Goal: Contribute content: Contribute content

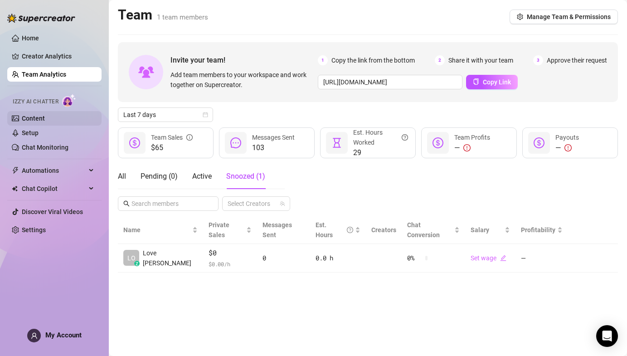
click at [45, 119] on link "Content" at bounding box center [33, 118] width 23 height 7
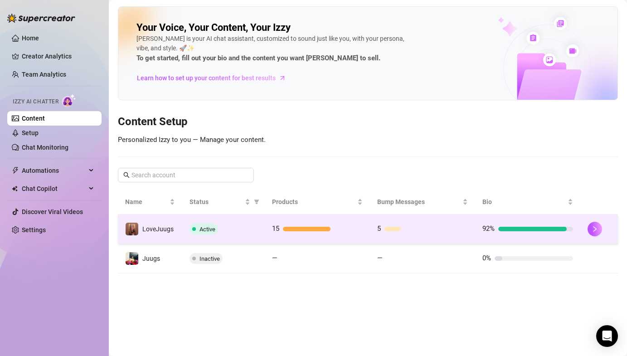
click at [267, 235] on td "15" at bounding box center [317, 228] width 105 height 29
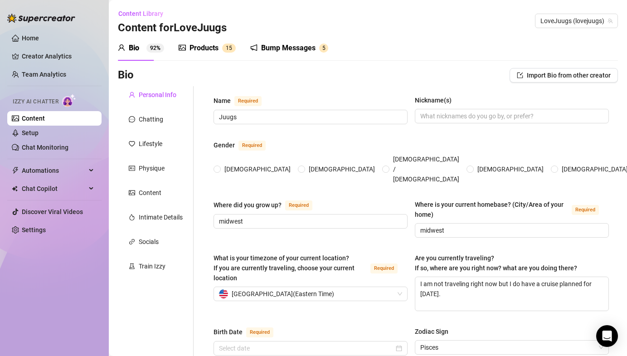
radio input "true"
type input "[DATE]"
click at [208, 45] on div "Products" at bounding box center [204, 48] width 29 height 11
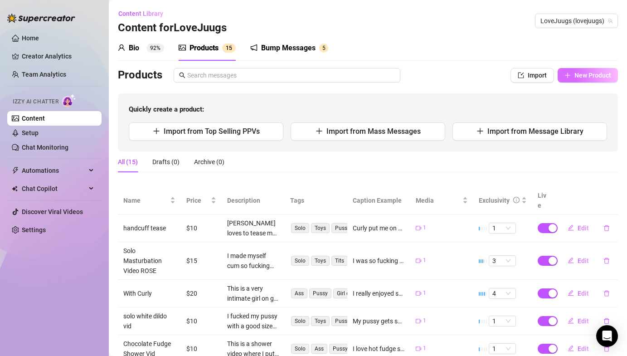
click at [597, 77] on span "New Product" at bounding box center [593, 75] width 37 height 7
type textarea "Type your message here..."
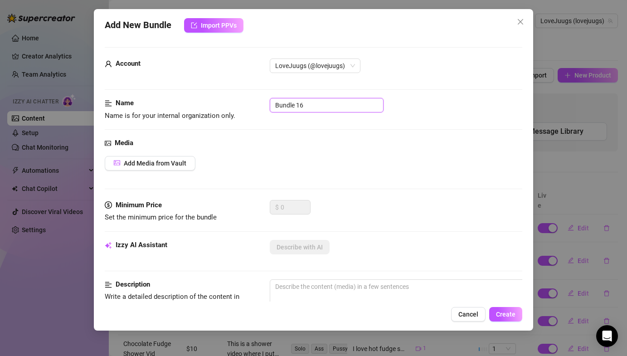
click at [324, 106] on input "Bundle 16" at bounding box center [327, 105] width 114 height 15
type input "latest curly video"
click at [174, 166] on span "Add Media from Vault" at bounding box center [155, 163] width 63 height 7
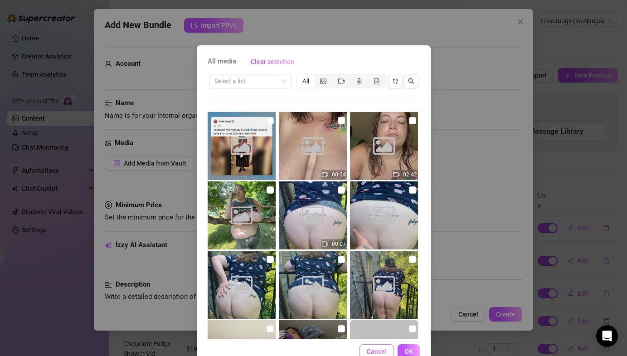
click at [383, 353] on span "Cancel" at bounding box center [377, 351] width 20 height 7
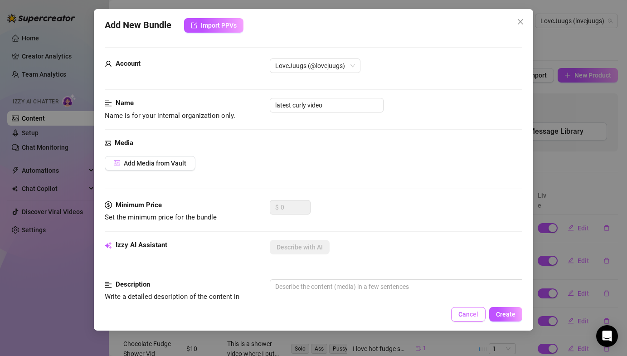
click at [467, 315] on span "Cancel" at bounding box center [468, 314] width 20 height 7
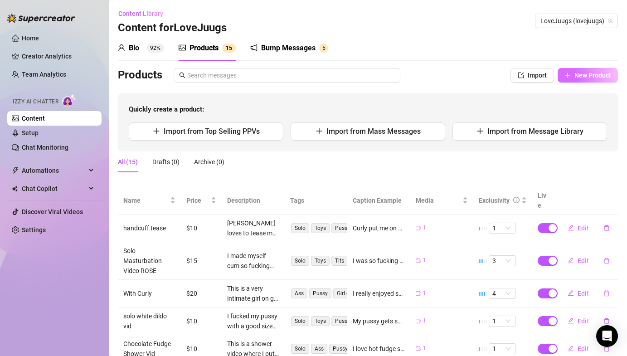
click at [586, 76] on span "New Product" at bounding box center [593, 75] width 37 height 7
type textarea "Type your message here..."
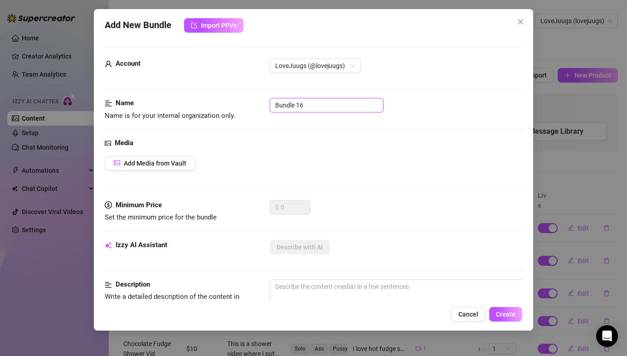
click at [303, 108] on input "Bundle 16" at bounding box center [327, 105] width 114 height 15
type input "latest curly vid"
click at [153, 164] on span "Add Media from Vault" at bounding box center [155, 163] width 63 height 7
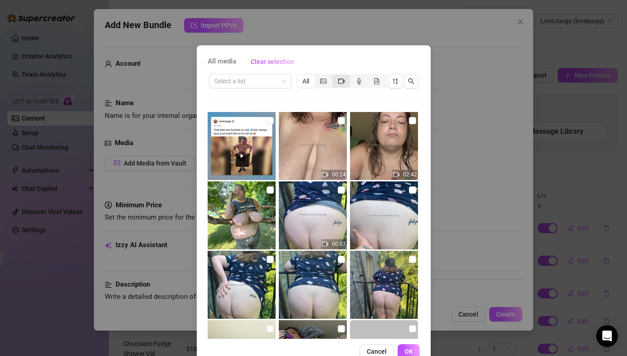
click at [342, 81] on icon "video-camera" at bounding box center [341, 81] width 6 height 6
click at [335, 76] on input "segmented control" at bounding box center [335, 76] width 0 height 0
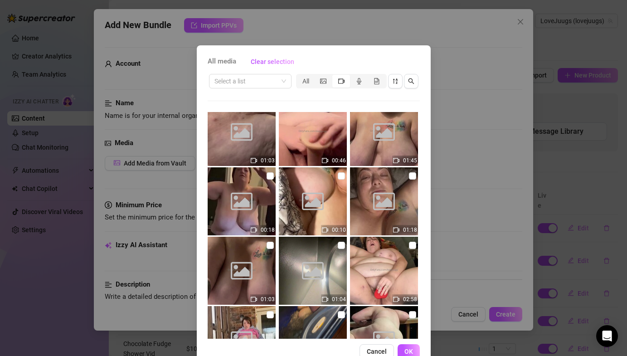
scroll to position [639, 0]
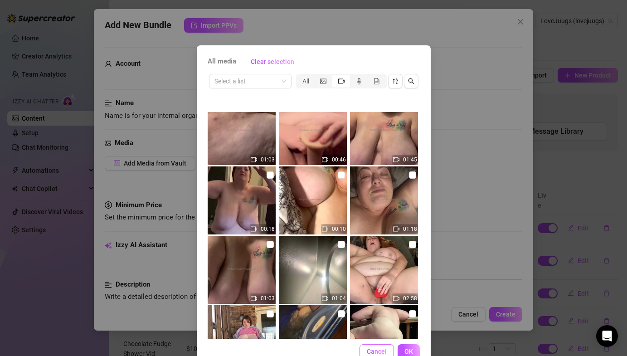
click at [381, 352] on span "Cancel" at bounding box center [377, 351] width 20 height 7
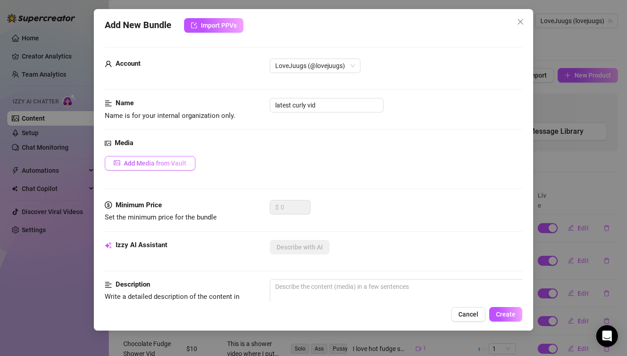
click at [177, 161] on span "Add Media from Vault" at bounding box center [155, 163] width 63 height 7
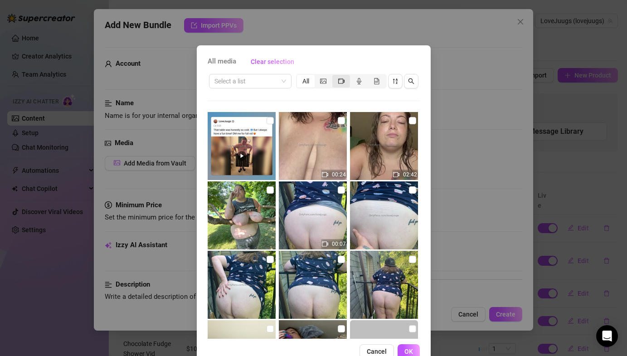
click at [344, 84] on div "segmented control" at bounding box center [341, 81] width 18 height 13
click at [335, 76] on input "segmented control" at bounding box center [335, 76] width 0 height 0
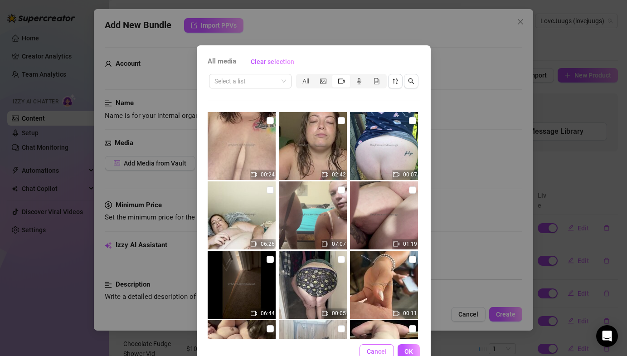
click at [379, 353] on span "Cancel" at bounding box center [377, 351] width 20 height 7
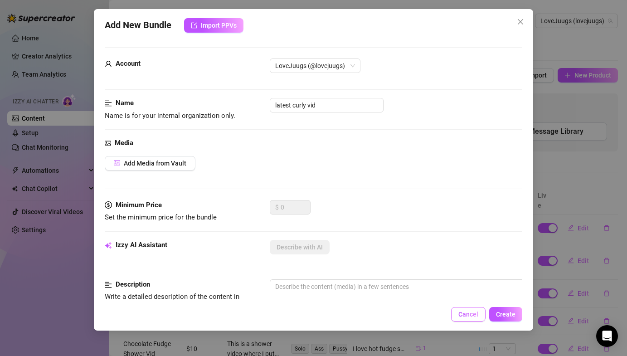
click at [474, 317] on span "Cancel" at bounding box center [468, 314] width 20 height 7
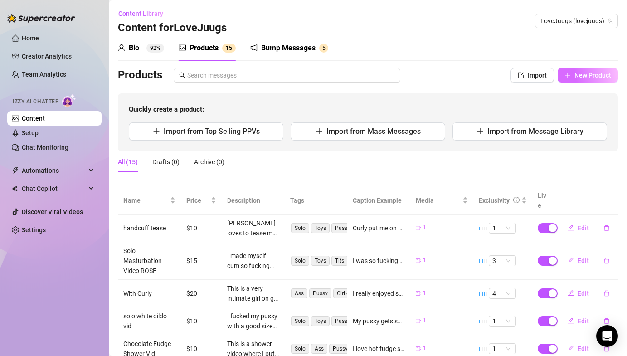
click at [604, 72] on span "New Product" at bounding box center [593, 75] width 37 height 7
type textarea "Type your message here..."
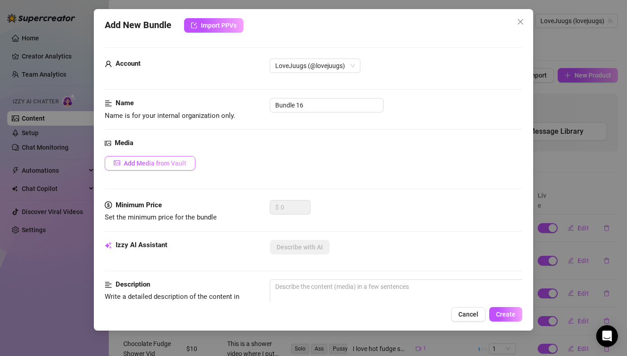
click at [184, 160] on span "Add Media from Vault" at bounding box center [155, 163] width 63 height 7
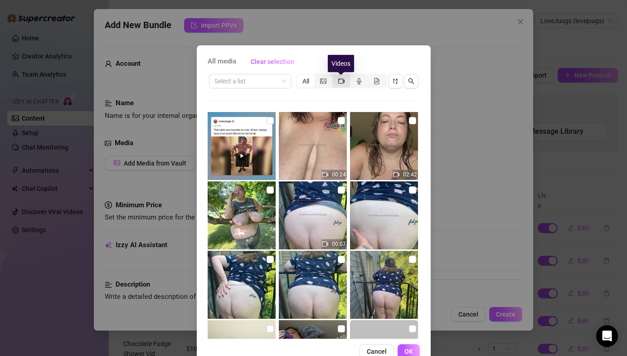
click at [344, 82] on icon "video-camera" at bounding box center [341, 81] width 6 height 6
click at [335, 76] on input "segmented control" at bounding box center [335, 76] width 0 height 0
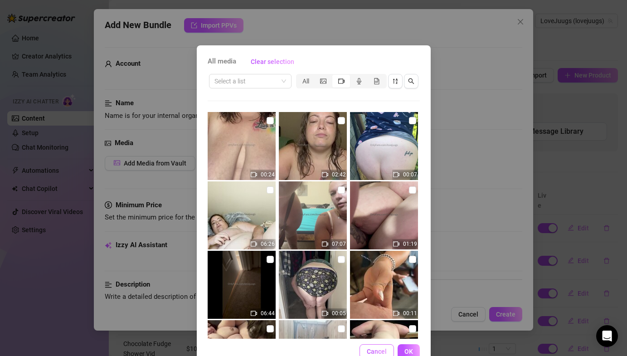
click at [372, 350] on span "Cancel" at bounding box center [377, 351] width 20 height 7
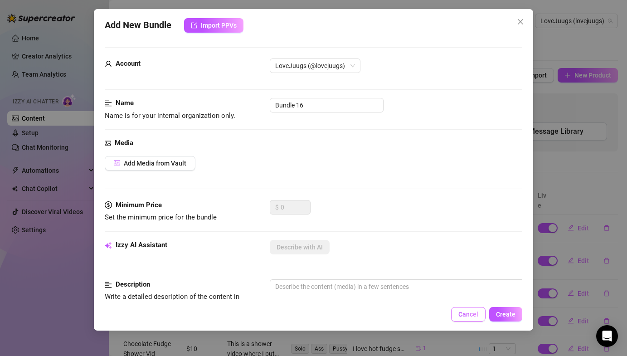
click at [472, 316] on span "Cancel" at bounding box center [468, 314] width 20 height 7
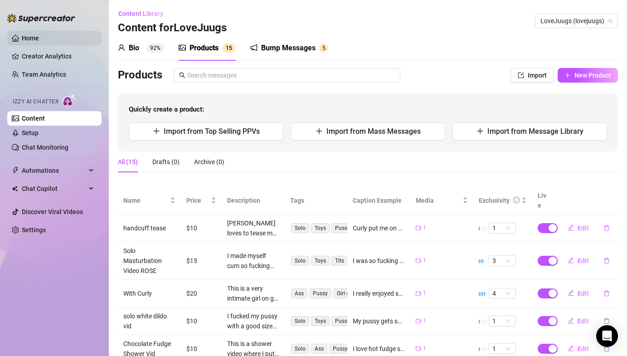
click at [39, 34] on link "Home" at bounding box center [30, 37] width 17 height 7
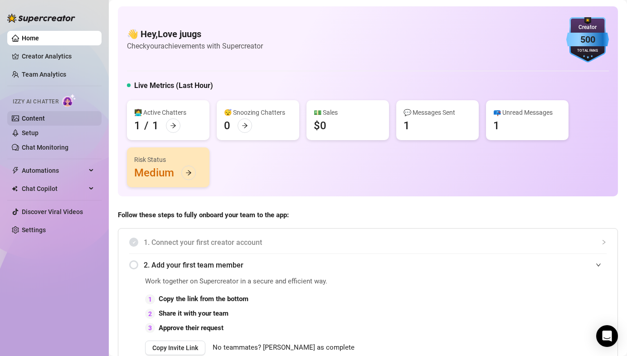
click at [42, 119] on link "Content" at bounding box center [33, 118] width 23 height 7
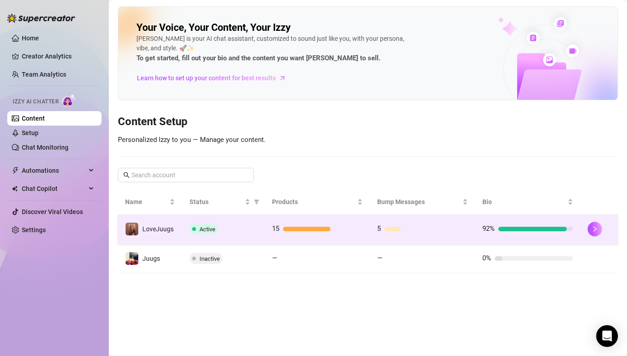
click at [177, 230] on td "LoveJuugs" at bounding box center [150, 228] width 64 height 29
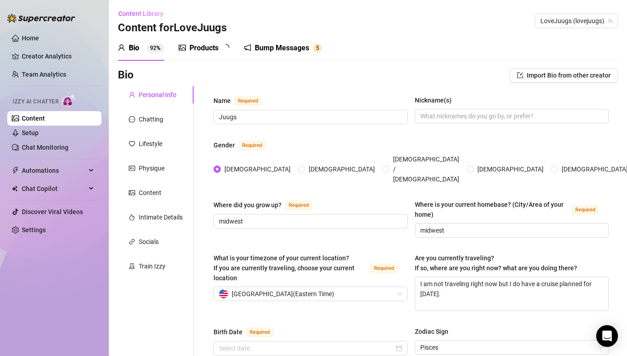
type input "[DATE]"
click at [190, 49] on div "Products" at bounding box center [204, 48] width 29 height 11
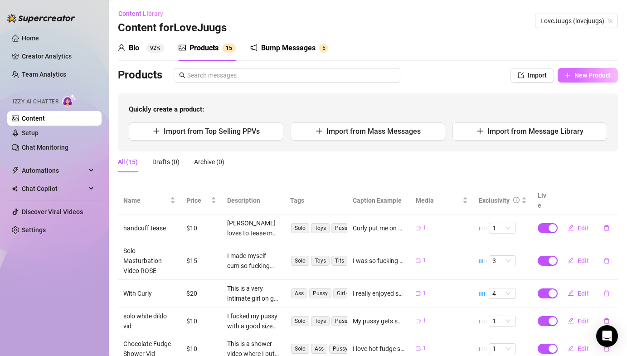
click at [599, 73] on span "New Product" at bounding box center [593, 75] width 37 height 7
type textarea "Type your message here..."
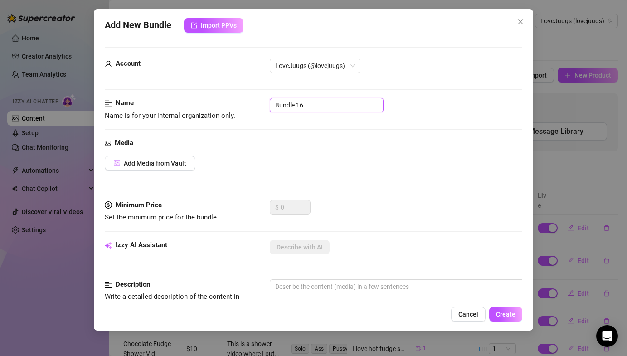
click at [331, 105] on input "Bundle 16" at bounding box center [327, 105] width 114 height 15
type input "Latest Curly Video"
click at [168, 163] on span "Add Media from Vault" at bounding box center [155, 163] width 63 height 7
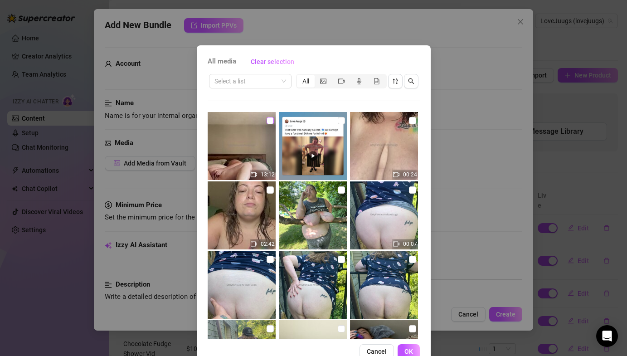
click at [271, 122] on input "checkbox" at bounding box center [270, 120] width 7 height 7
checkbox input "true"
click at [404, 348] on span "OK" at bounding box center [408, 351] width 9 height 7
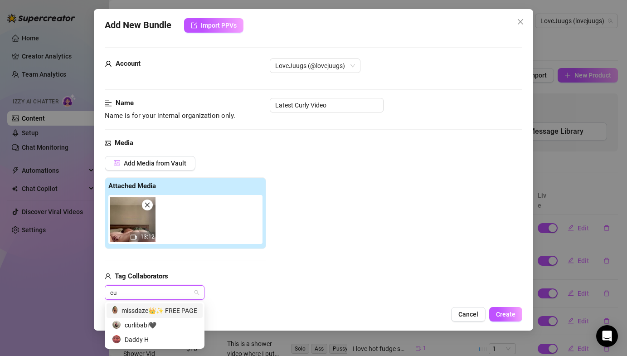
type input "cur"
click at [151, 324] on div "curlibabi🖤" at bounding box center [154, 325] width 85 height 10
click at [281, 300] on div "Add Media from Vault Attached Media 13:12 Tag Collaborators curlibabi🖤" at bounding box center [313, 228] width 417 height 144
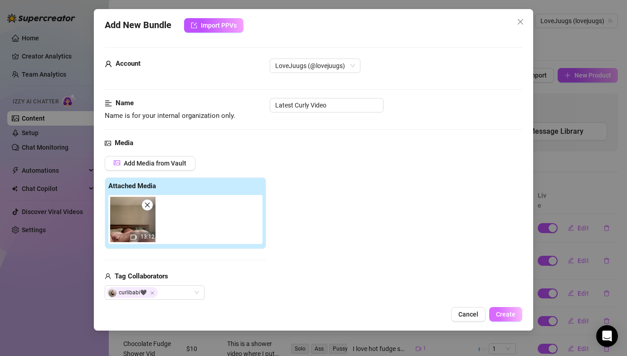
click at [505, 316] on span "Create" at bounding box center [505, 314] width 19 height 7
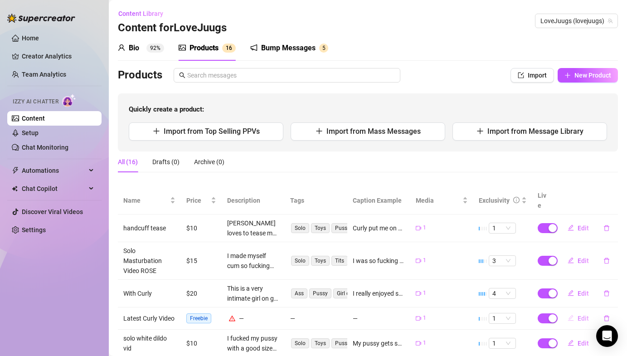
click at [580, 315] on span "Edit" at bounding box center [583, 318] width 11 height 7
type textarea "Type your message here..."
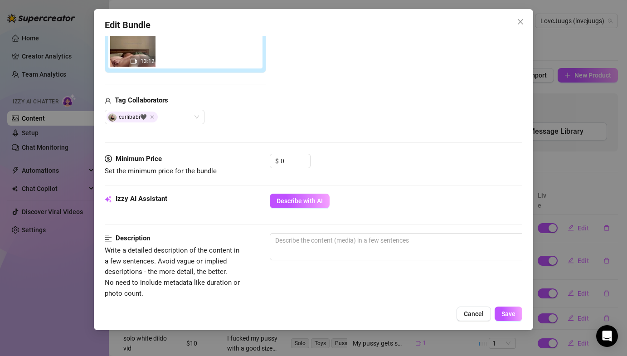
scroll to position [180, 0]
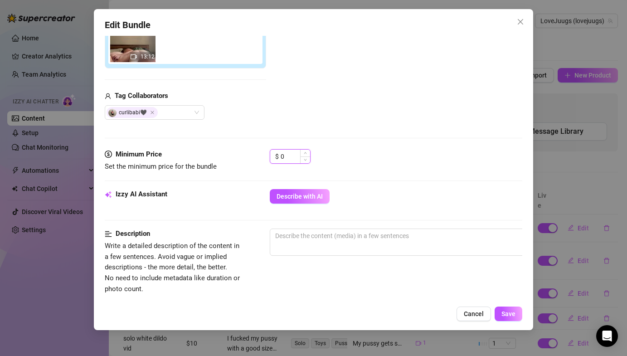
click at [283, 156] on input "0" at bounding box center [295, 157] width 29 height 14
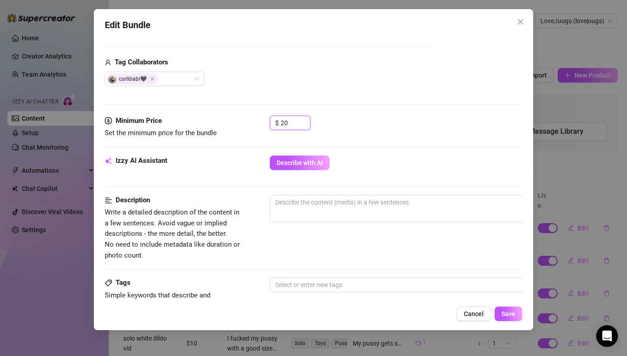
scroll to position [225, 0]
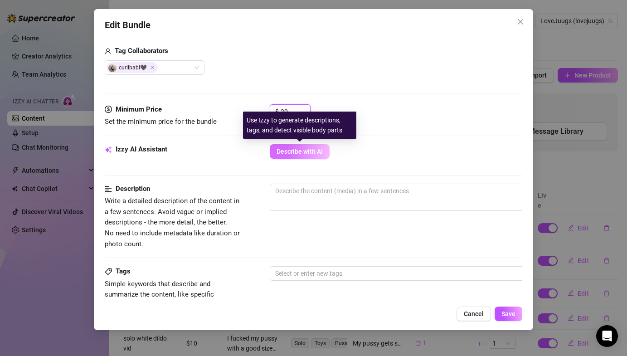
type input "20"
click at [305, 149] on span "Describe with AI" at bounding box center [300, 151] width 46 height 7
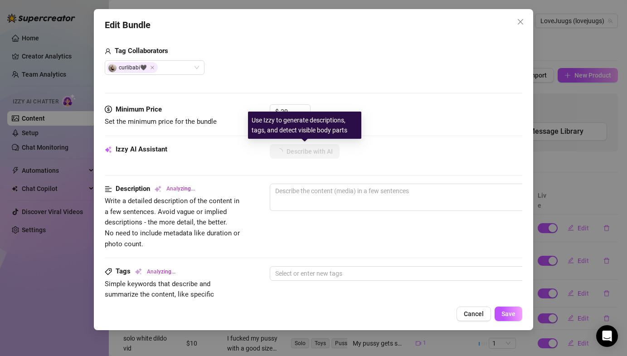
type textarea "Juugs"
type textarea "Juugs is"
type textarea "Juugs is completely"
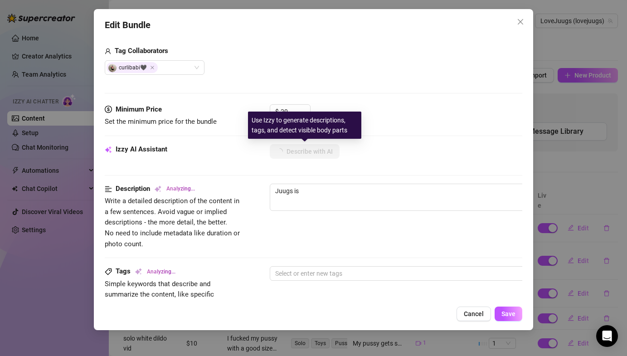
type textarea "Juugs is completely"
type textarea "[DEMOGRAPHIC_DATA] is completely naked,"
type textarea "Juugs is completely naked, riding"
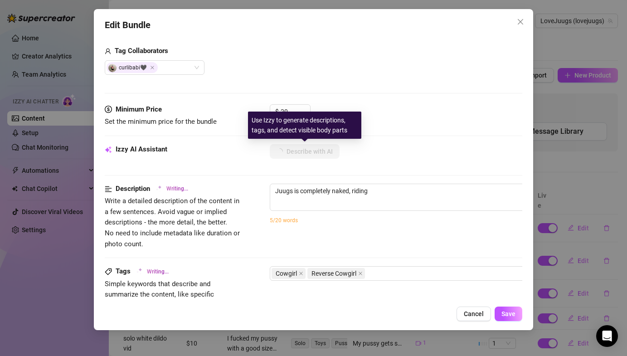
type textarea "Juugs is completely naked, riding a"
type textarea "Juugs is completely naked, riding a partner"
type textarea "Juugs is completely naked, riding a partner in"
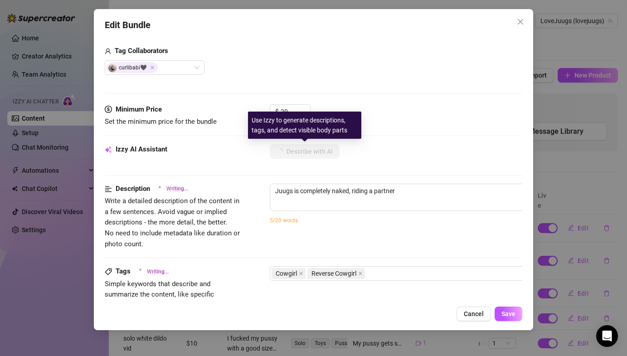
type textarea "Juugs is completely naked, riding a partner in"
type textarea "Juugs is completely naked, riding a partner in bed."
type textarea "Juugs is completely naked, riding a partner in bed. The"
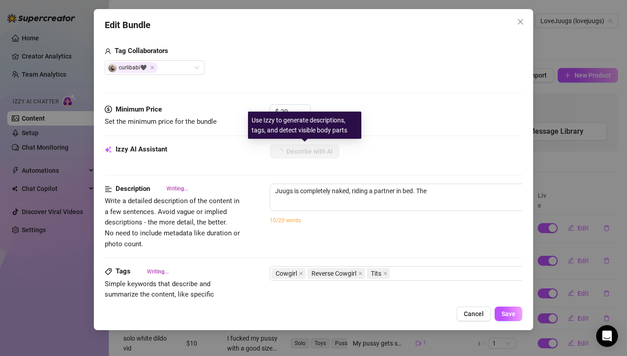
type textarea "Juugs is completely naked, riding a partner in bed. The video"
type textarea "Juugs is completely naked, riding a partner in bed. The video shows"
type textarea "Juugs is completely naked, riding a partner in bed. The video shows her"
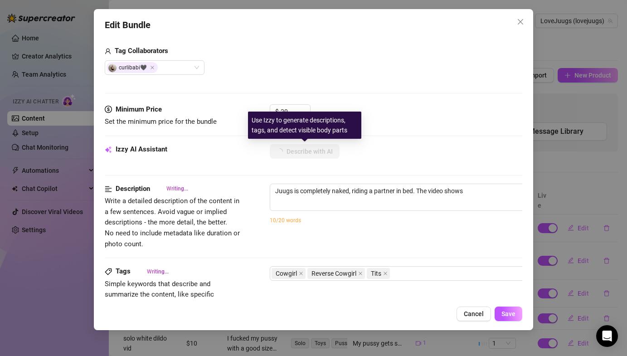
type textarea "Juugs is completely naked, riding a partner in bed. The video shows her"
type textarea "Juugs is completely naked, riding a partner in bed. The video shows her thick"
type textarea "Juugs is completely naked, riding a partner in bed. The video shows her thick a…"
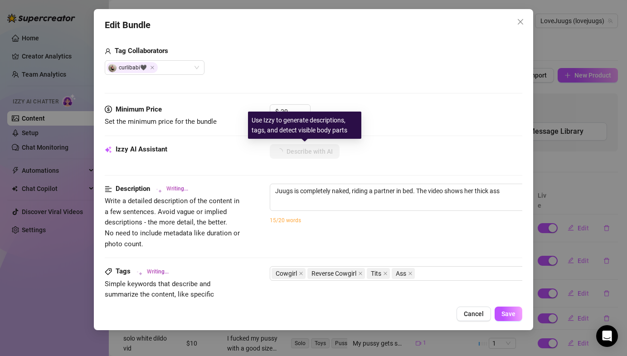
type textarea "Juugs is completely naked, riding a partner in bed. The video shows her thick a…"
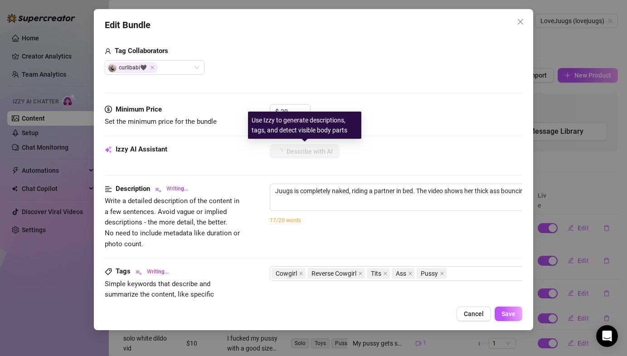
type textarea "Juugs is completely naked, riding a partner in bed. The video shows her thick a…"
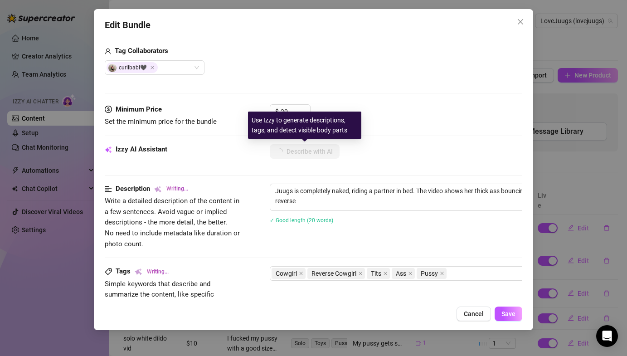
type textarea "Juugs is completely naked, riding a partner in bed. The video shows her thick a…"
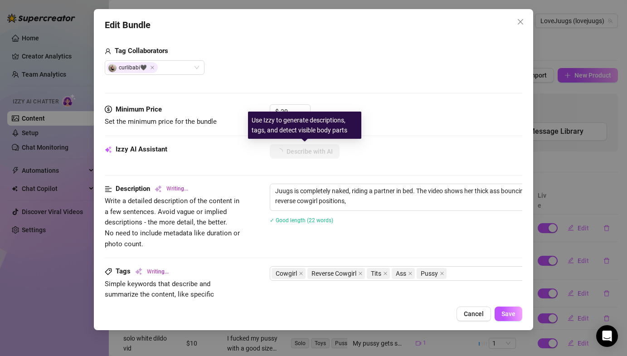
type textarea "Juugs is completely naked, riding a partner in bed. The video shows her thick a…"
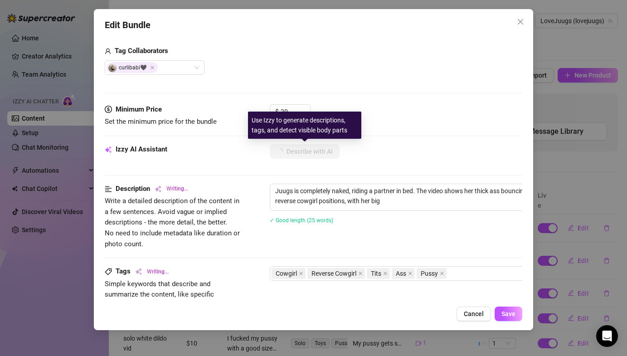
type textarea "Juugs is completely naked, riding a partner in bed. The video shows her thick a…"
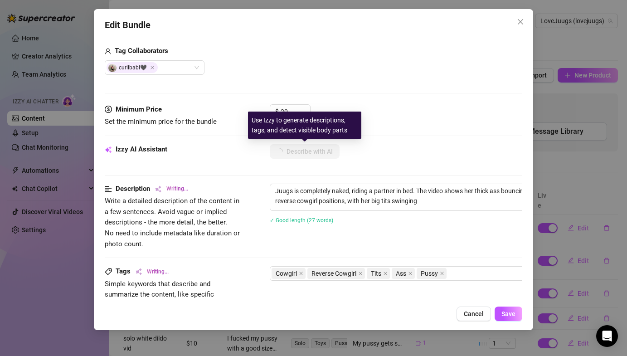
type textarea "Juugs is completely naked, riding a partner in bed. The video shows her thick a…"
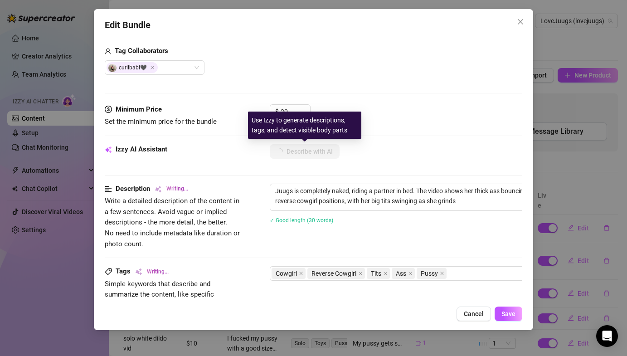
type textarea "Juugs is completely naked, riding a partner in bed. The video shows her thick a…"
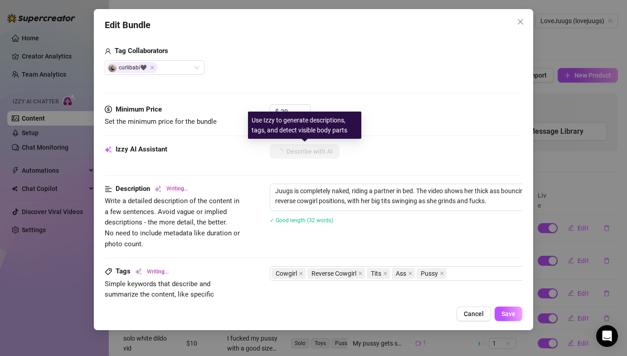
type textarea "Juugs is completely naked, riding a partner in bed. The video shows her thick a…"
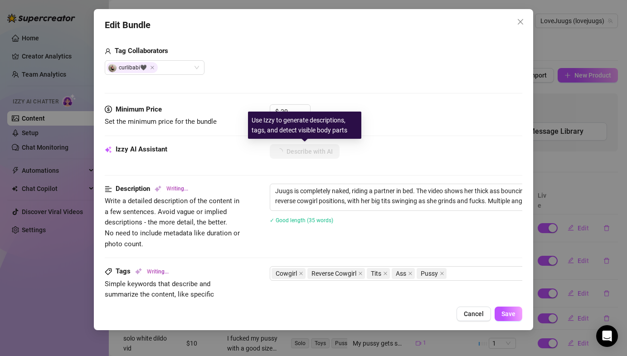
type textarea "Juugs is completely naked, riding a partner in bed. The video shows her thick a…"
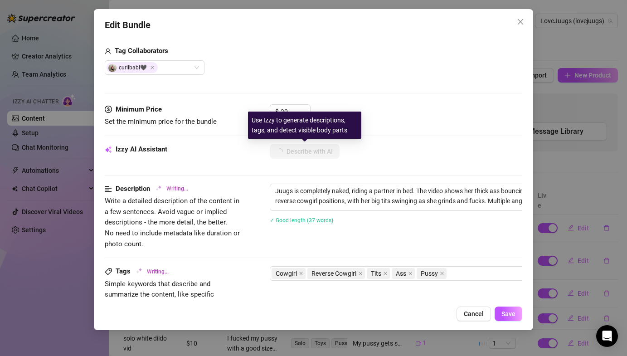
type textarea "Juugs is completely naked, riding a partner in bed. The video shows her thick a…"
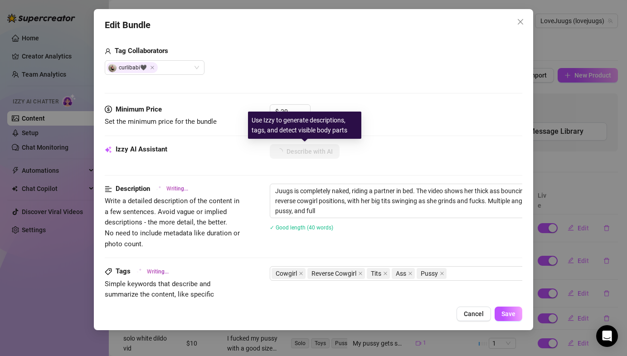
type textarea "Juugs is completely naked, riding a partner in bed. The video shows her thick a…"
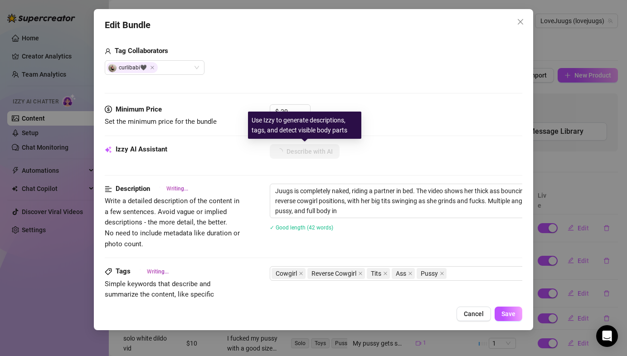
type textarea "Juugs is completely naked, riding a partner in bed. The video shows her thick a…"
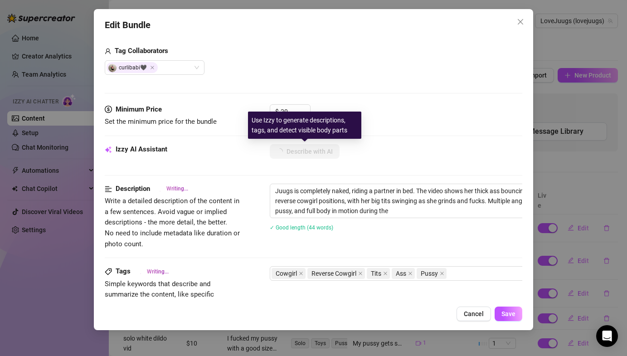
type textarea "Juugs is completely naked, riding a partner in bed. The video shows her thick a…"
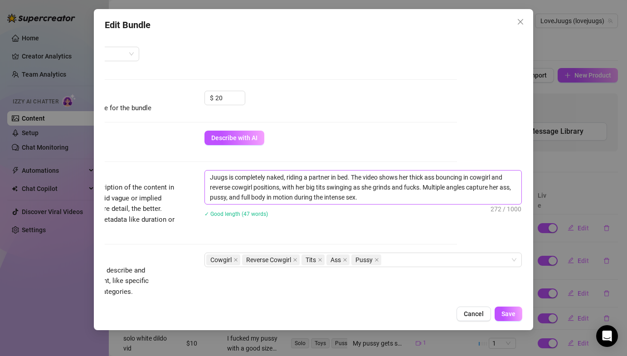
scroll to position [239, 65]
drag, startPoint x: 349, startPoint y: 177, endPoint x: 286, endPoint y: 176, distance: 63.0
click at [286, 176] on textarea "Juugs is completely naked, riding a partner in bed. The video shows her thick a…" at bounding box center [363, 187] width 317 height 34
type textarea "[DEMOGRAPHIC_DATA] is completely naked,. The video shows her thick ass bouncing…"
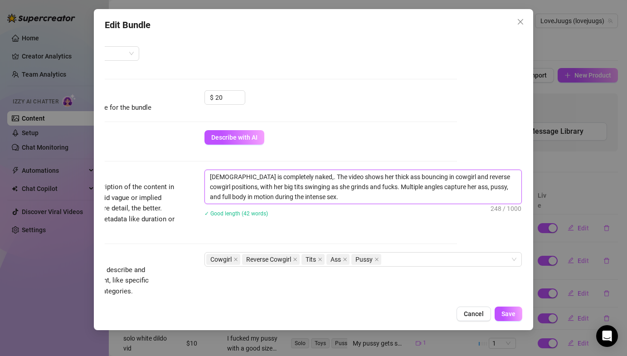
click at [230, 175] on textarea "[DEMOGRAPHIC_DATA] is completely naked,. The video shows her thick ass bouncing…" at bounding box center [363, 187] width 317 height 34
type textarea "Juugs i s completely naked,. The video shows her thick ass bouncing in cowgirl …"
type textarea "[DEMOGRAPHIC_DATA] i as completely naked,. The video shows her thick ass bounci…"
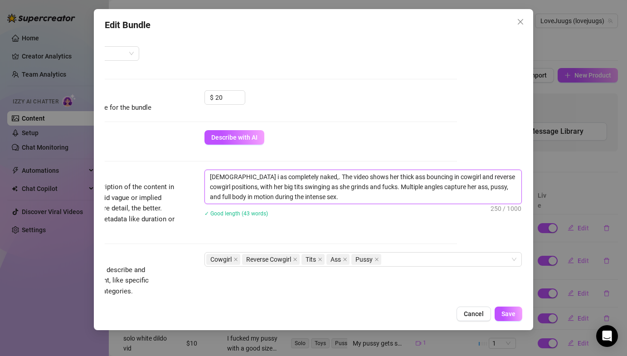
type textarea "Juugs i s completely naked,. The video shows her thick ass bouncing in cowgirl …"
type textarea "[DEMOGRAPHIC_DATA] is completely naked,. The video shows her thick ass bouncing…"
type textarea "Juugs s completely naked,. The video shows her thick ass bouncing in cowgirl an…"
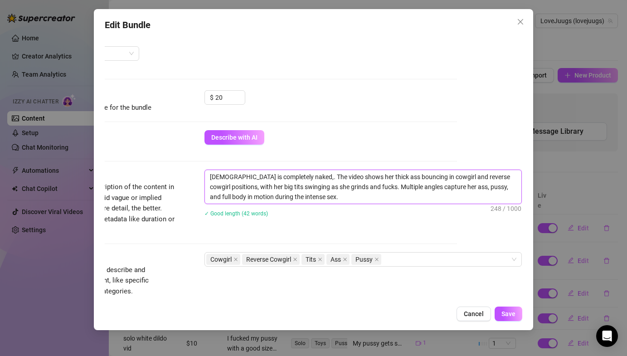
type textarea "Juugs s completely naked,. The video shows her thick ass bouncing in cowgirl an…"
type textarea "[DEMOGRAPHIC_DATA] as completely naked,. The video shows her thick ass bouncing…"
type textarea "Juugs ans completely naked,. The video shows her thick ass bouncing in cowgirl …"
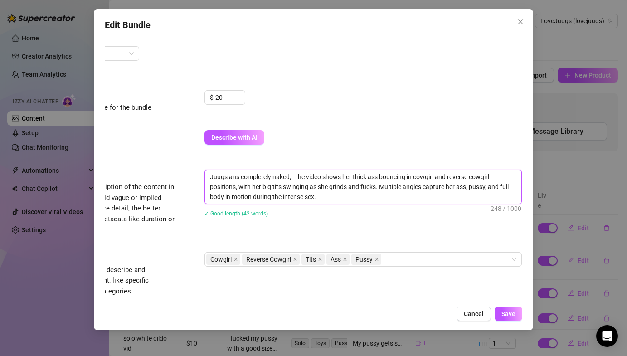
type textarea "[DEMOGRAPHIC_DATA] ands completely naked,. The video shows her thick ass bounci…"
type textarea "Juugs and s completely naked,. The video shows her thick ass bouncing in cowgir…"
type textarea "Juugs and hs completely naked,. The video shows her thick ass bouncing in cowgi…"
type textarea "[DEMOGRAPHIC_DATA] and hes completely naked,. The video shows her thick ass bou…"
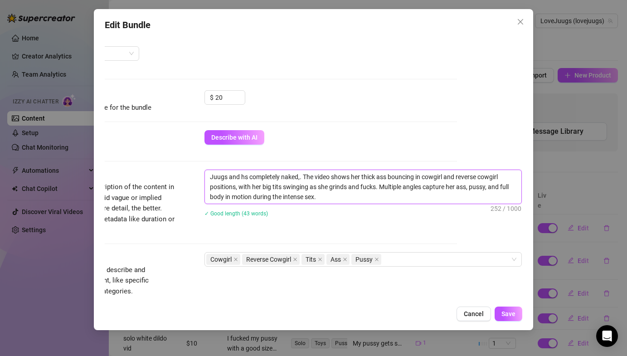
type textarea "[DEMOGRAPHIC_DATA] and hes completely naked,. The video shows her thick ass bou…"
type textarea "Juugs and hers completely naked,. The video shows her thick ass bouncing in cow…"
type textarea "Juugs and her s completely naked,. The video shows her thick ass bouncing in co…"
type textarea "Juugs and her ps completely naked,. The video shows her thick ass bouncing in c…"
type textarea "Juugs and her pas completely naked,. The video shows her thick ass bouncing in …"
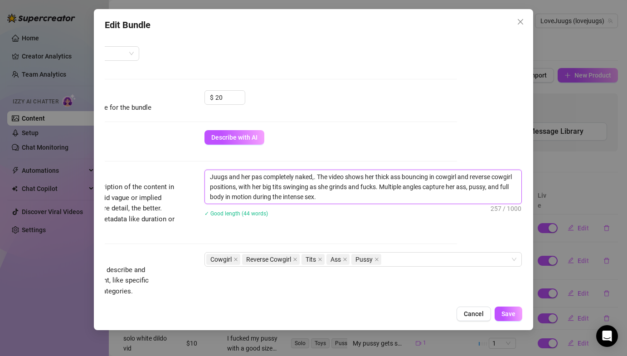
type textarea "[DEMOGRAPHIC_DATA] and her pars completely naked,. The video shows her thick as…"
type textarea "Juugs and her parts completely naked,. The video shows her thick ass bouncing i…"
type textarea "Juugs and her partns completely naked,. The video shows her thick ass bouncing …"
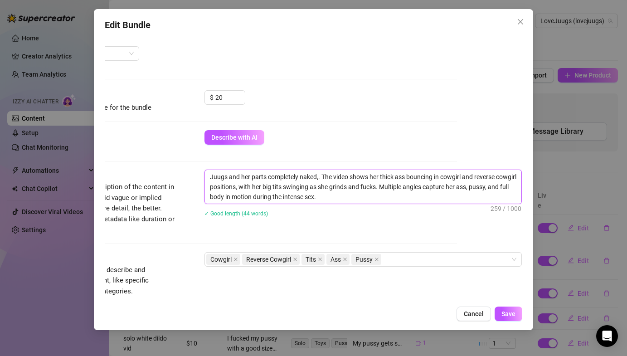
type textarea "Juugs and her partns completely naked,. The video shows her thick ass bouncing …"
type textarea "Juugs and her partnes completely naked,. The video shows her thick ass bouncing…"
type textarea "Juugs and her partners completely naked,. The video shows her thick ass bouncin…"
type textarea "Juugs and her partner s completely naked,. The video shows her thick ass bounci…"
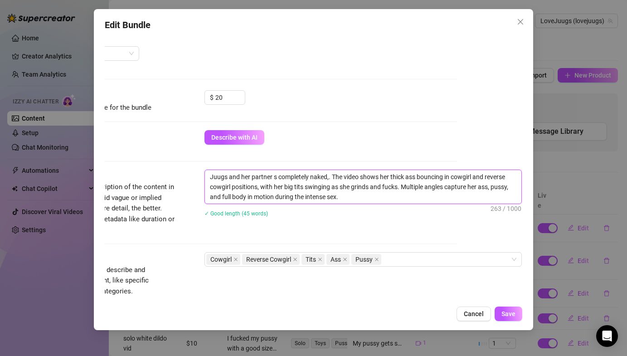
type textarea "Juugs and her partner as completely naked,. The video shows her thick ass bounc…"
type textarea "Juugs and her partner ars completely naked,. The video shows her thick ass boun…"
type textarea "Juugs and her partner [PERSON_NAME] completely naked,. The video shows her thic…"
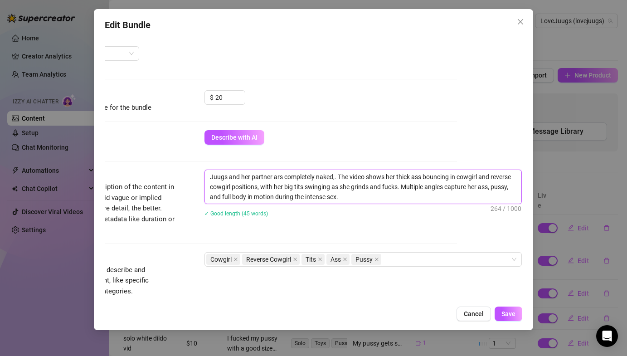
type textarea "Juugs and her partner [PERSON_NAME] completely naked,. The video shows her thic…"
type textarea "Juugs and her partner arescompletely naked,. The video shows her thick ass boun…"
type textarea "Juugs and her partner arecompletely naked,. The video shows her thick ass bounc…"
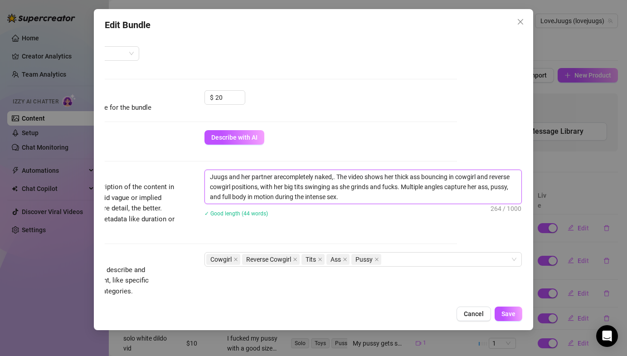
type textarea "Juugs and her partner are completely naked,. The video shows her thick ass boun…"
click at [362, 196] on textarea "Juugs and her partner are completely naked,. The video shows her thick ass boun…" at bounding box center [363, 187] width 317 height 34
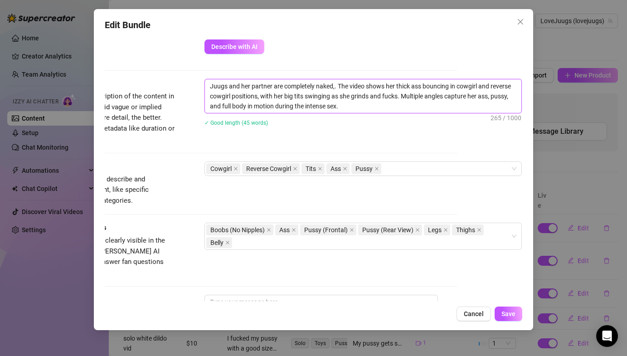
scroll to position [356, 65]
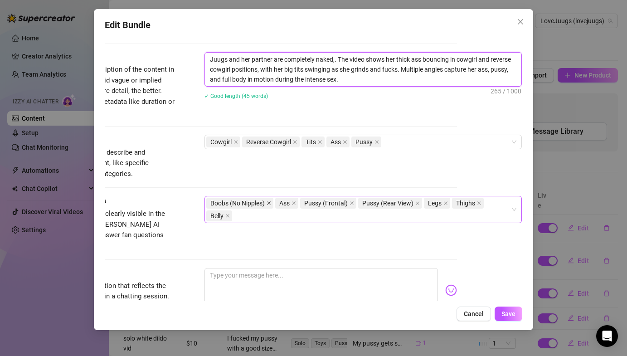
click at [270, 204] on icon "close" at bounding box center [269, 203] width 5 height 5
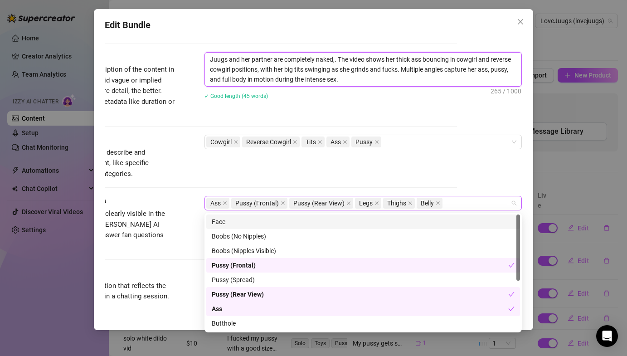
click at [468, 203] on div "Ass Pussy (Frontal) Pussy (Rear View) Legs Thighs Belly" at bounding box center [358, 203] width 304 height 13
type textarea "Juugs and her partner are completely naked,. The video shows her thick ass boun…"
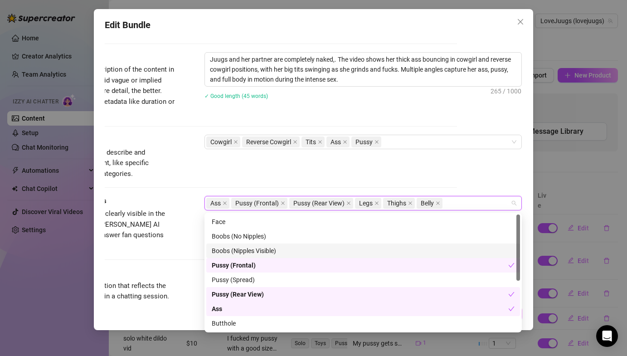
click at [440, 252] on div "Boobs (Nipples Visible)" at bounding box center [363, 251] width 303 height 10
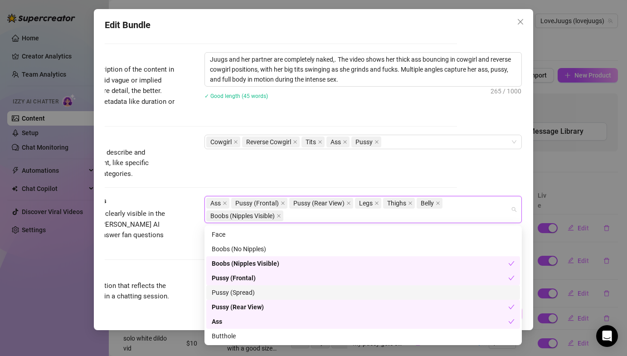
click at [423, 288] on div "Pussy (Spread)" at bounding box center [363, 292] width 303 height 10
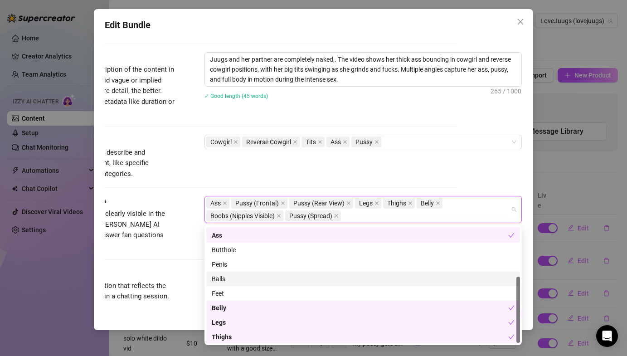
scroll to position [87, 0]
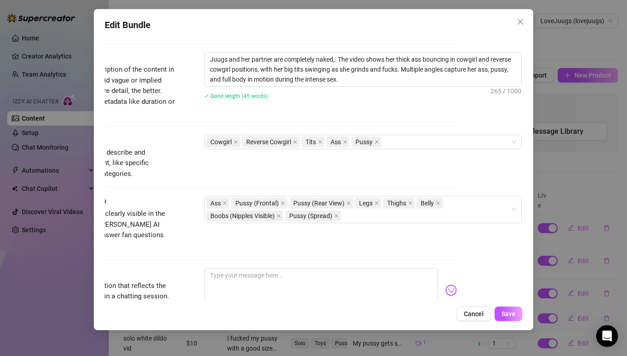
click at [481, 164] on div "Account LoveJuugs (@lovejuugs) Name Name is for your internal organization only…" at bounding box center [313, 168] width 417 height 265
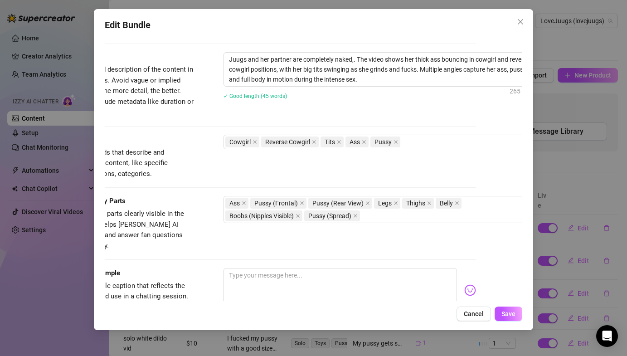
scroll to position [356, 55]
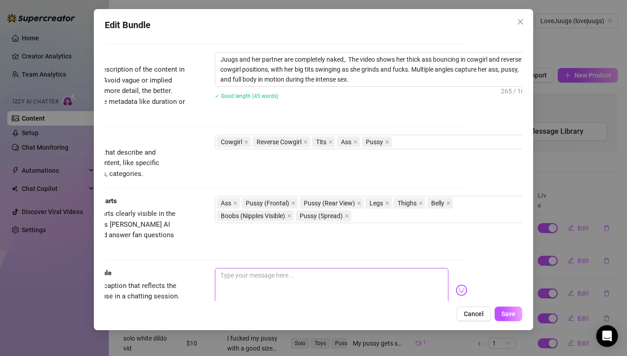
click at [288, 269] on textarea at bounding box center [331, 286] width 233 height 36
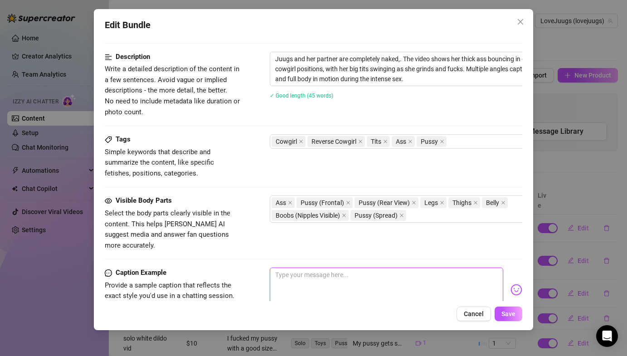
scroll to position [357, 65]
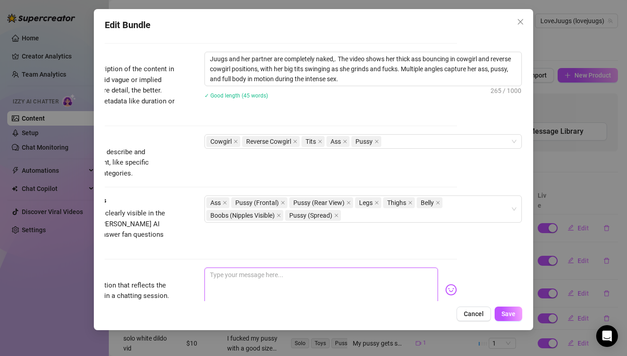
type textarea "A"
type textarea "A 1"
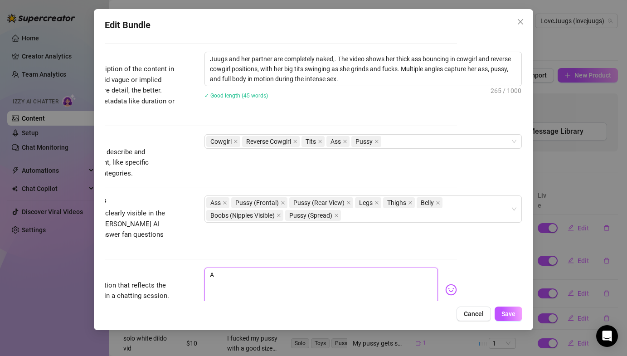
type textarea "A 1"
type textarea "A 13"
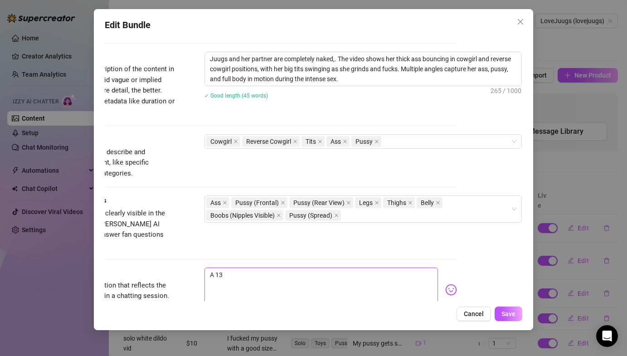
type textarea "A 13 m"
type textarea "A 13 mi"
type textarea "A 13 min"
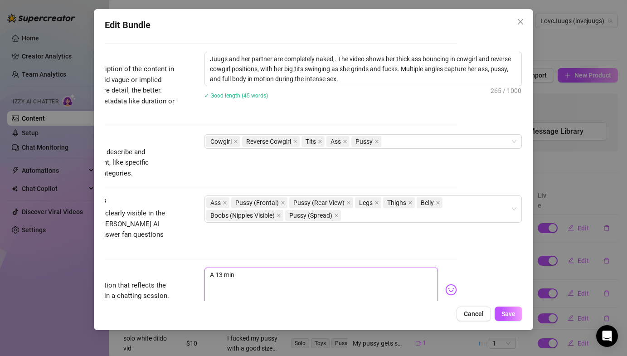
type textarea "A 13 min"
type textarea "A 13 min v"
type textarea "A 13 min vi"
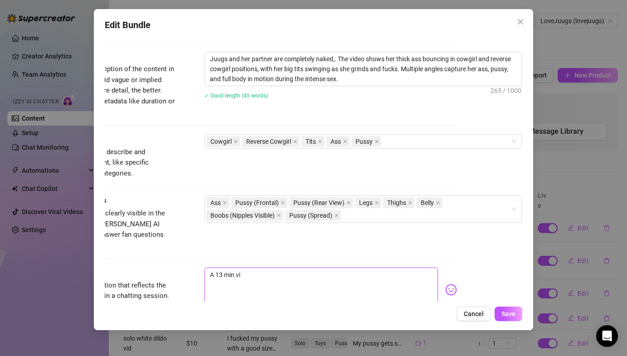
type textarea "A 13 min vid"
type textarea "A 13 min vide"
type textarea "A 13 min video"
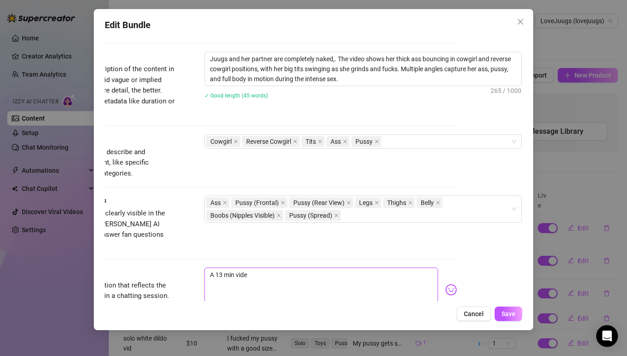
type textarea "A 13 min video"
type textarea "A 13 min video s"
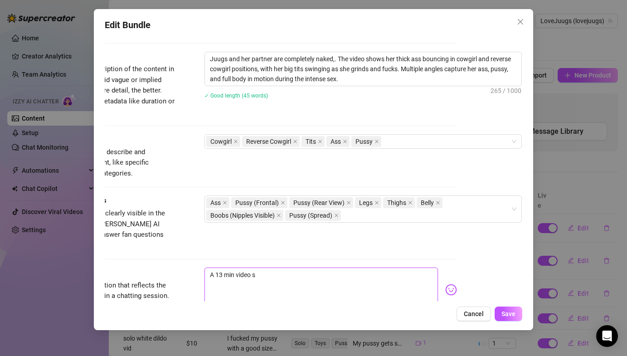
type textarea "A 13 min video st"
type textarea "A 13 min video sta"
type textarea "A 13 min video star"
type textarea "A 13 min video start"
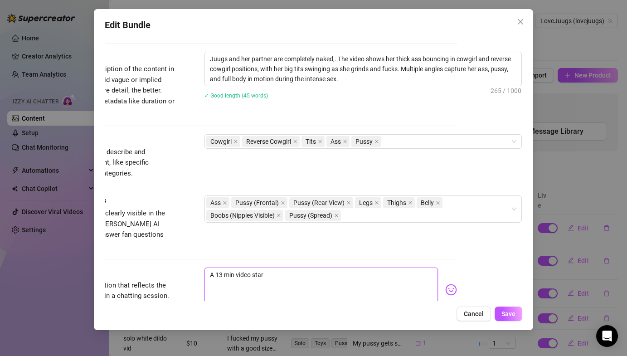
type textarea "A 13 min video start"
type textarea "A 13 min video starti"
type textarea "A 13 min video startin"
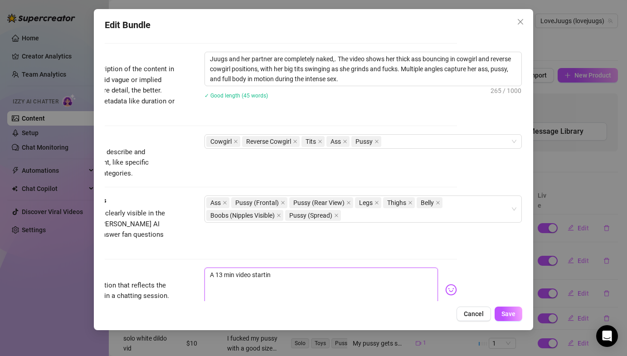
type textarea "A 13 min video starting"
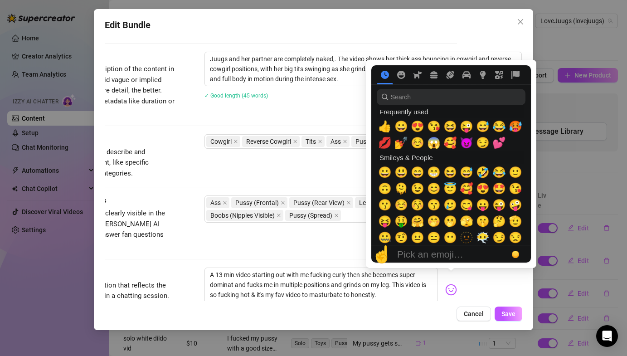
click at [453, 284] on img at bounding box center [451, 290] width 12 height 12
click at [466, 146] on span "😈" at bounding box center [467, 142] width 14 height 13
click at [497, 143] on span "💕" at bounding box center [499, 142] width 14 height 13
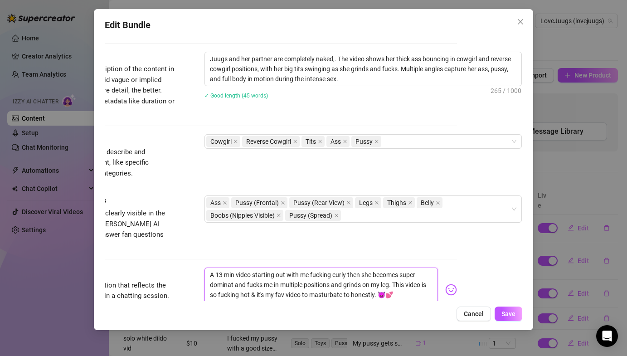
click at [220, 276] on textarea "A 13 min video starting out with me fucking curly then she becomes super domina…" at bounding box center [321, 286] width 233 height 36
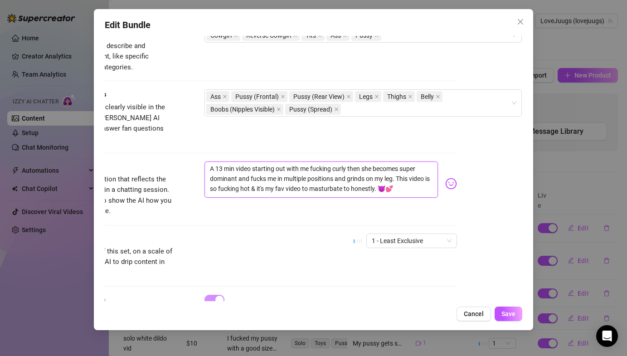
scroll to position [497, 65]
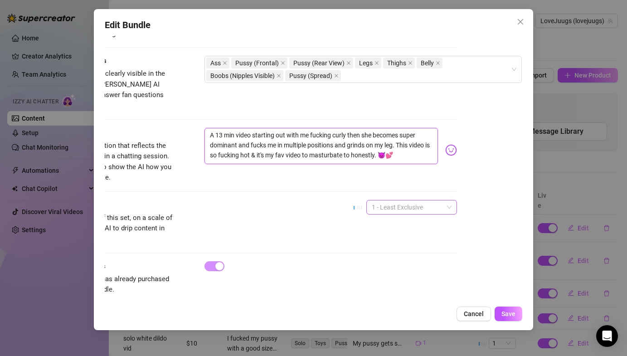
click at [417, 200] on span "1 - Least Exclusive" at bounding box center [412, 207] width 80 height 14
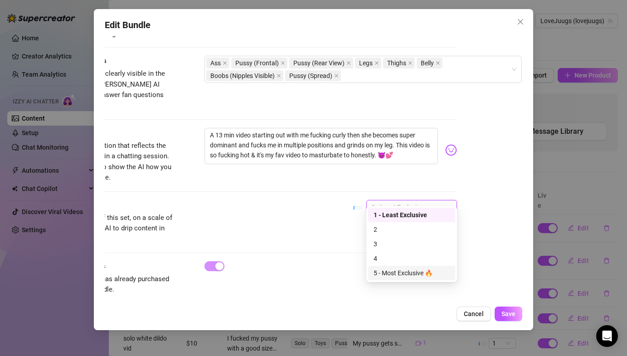
click at [408, 271] on div "5 - Most Exclusive 🔥" at bounding box center [412, 273] width 76 height 10
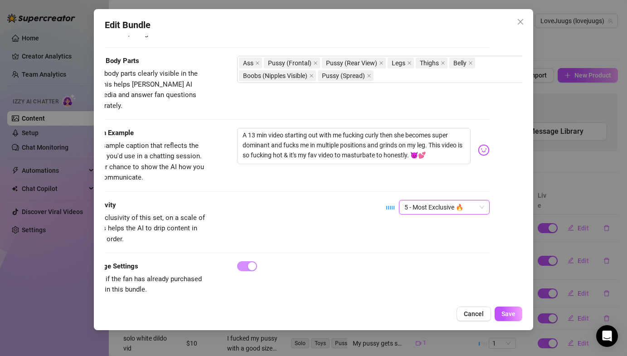
scroll to position [497, 0]
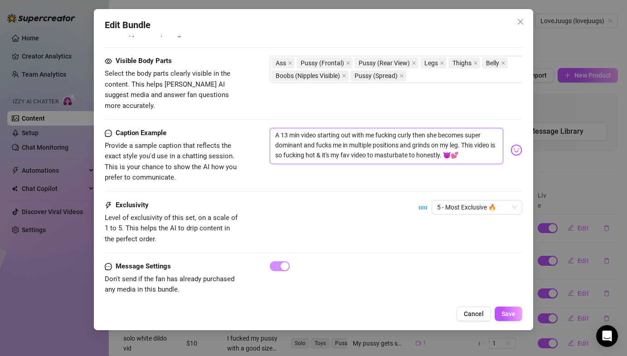
drag, startPoint x: 470, startPoint y: 144, endPoint x: 273, endPoint y: 127, distance: 197.1
click at [273, 128] on textarea "A 13 min video starting out with me fucking curly then she becomes super domina…" at bounding box center [386, 146] width 233 height 36
click at [508, 312] on span "Save" at bounding box center [509, 313] width 14 height 7
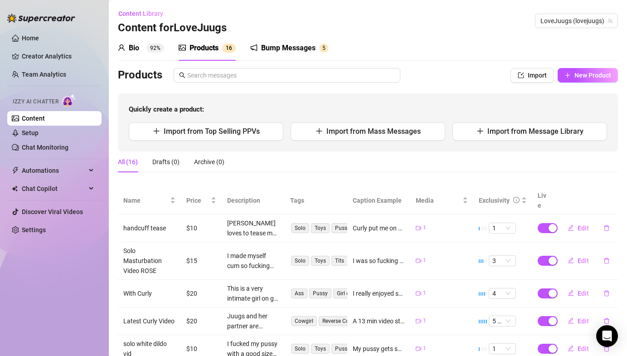
scroll to position [0, 0]
click at [39, 34] on link "Home" at bounding box center [30, 37] width 17 height 7
